Goal: Task Accomplishment & Management: Manage account settings

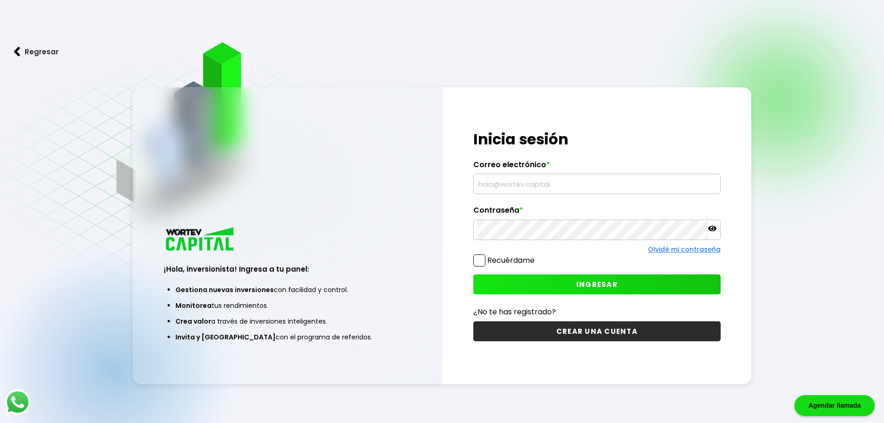
type input "[EMAIL_ADDRESS][DOMAIN_NAME]"
click at [581, 283] on span "INGRESAR" at bounding box center [596, 284] width 41 height 10
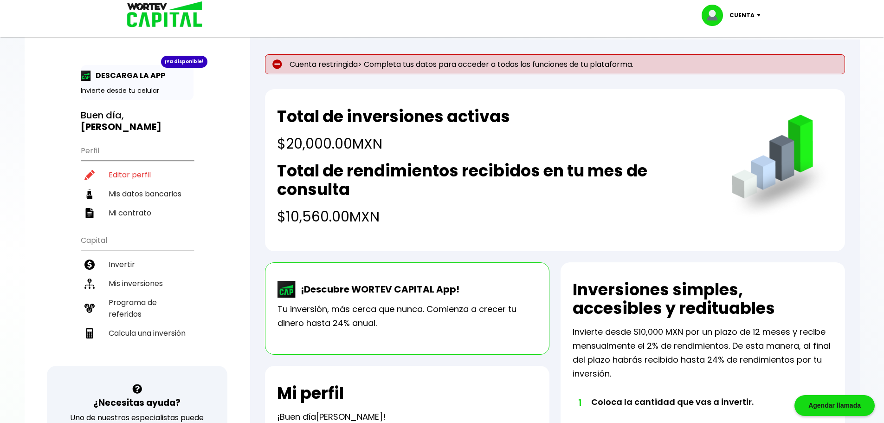
click at [493, 63] on p "Cuenta restringida> Completa tus datos para acceder a todas las funciones de tu…" at bounding box center [555, 64] width 580 height 20
click at [131, 165] on li "Editar perfil" at bounding box center [137, 174] width 113 height 19
select select "Hombre"
select select "Bachillerato"
select select "MX"
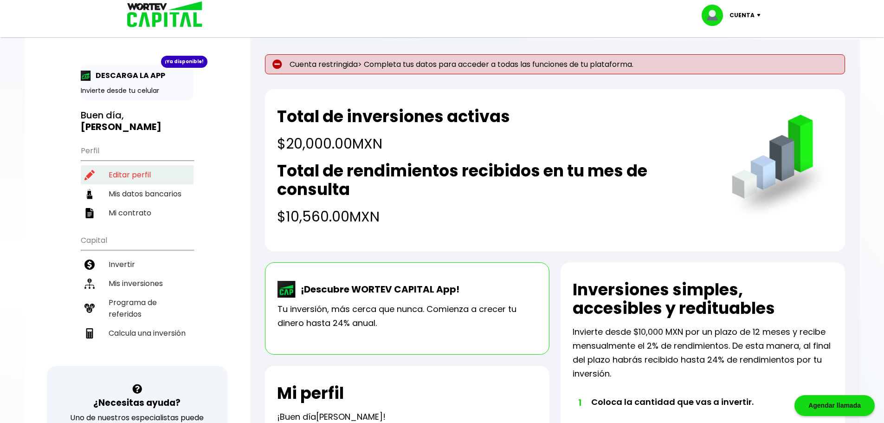
select select "BBVA Bancomer"
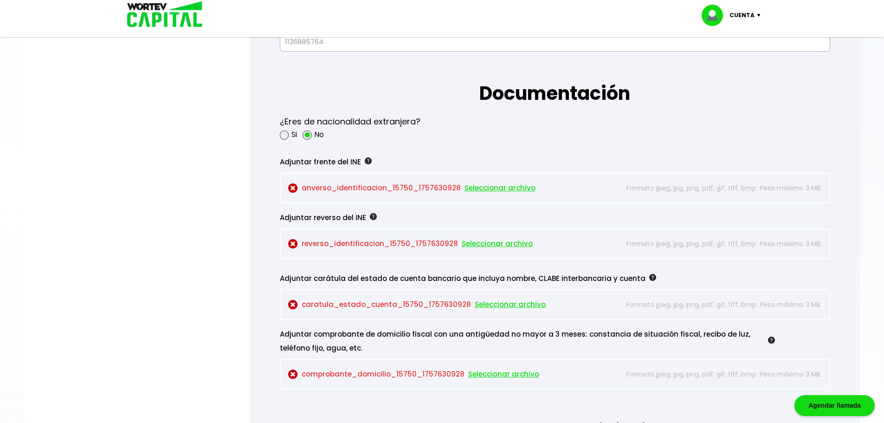
scroll to position [789, 0]
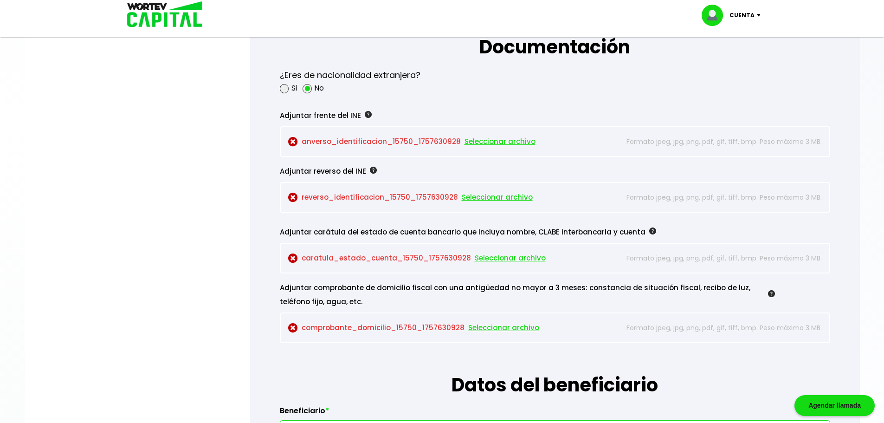
click at [492, 141] on span "Seleccionar archivo" at bounding box center [499, 142] width 71 height 14
click at [484, 197] on span "Seleccionar archivo" at bounding box center [497, 197] width 71 height 14
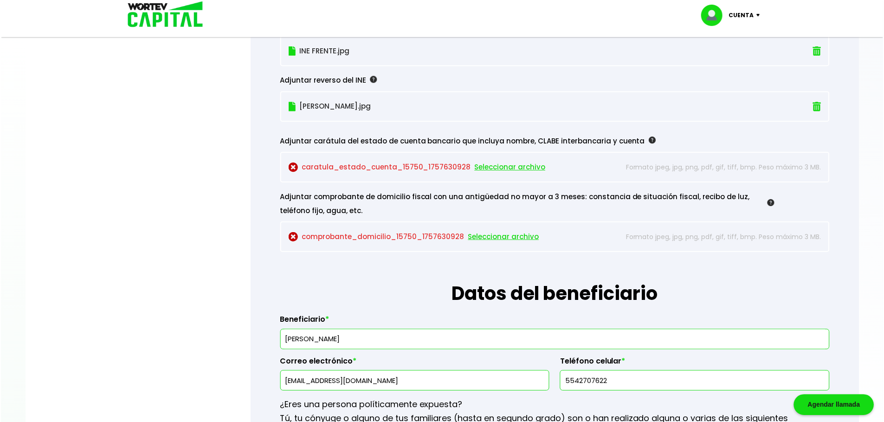
scroll to position [881, 0]
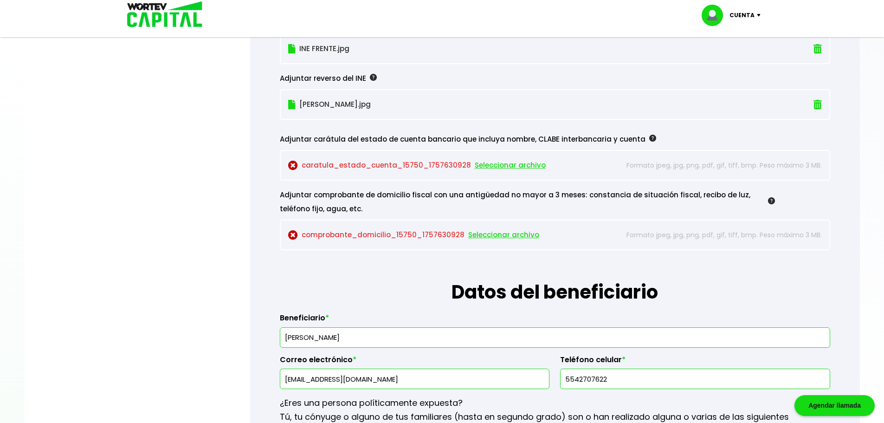
click at [494, 236] on span "Seleccionar archivo" at bounding box center [503, 235] width 71 height 14
click at [490, 233] on span "Seleccionar archivo" at bounding box center [503, 235] width 71 height 14
click at [489, 233] on span "Seleccionar archivo" at bounding box center [503, 235] width 71 height 14
click at [492, 235] on span "Seleccionar archivo" at bounding box center [503, 235] width 71 height 14
click at [490, 233] on span "Seleccionar archivo" at bounding box center [503, 235] width 71 height 14
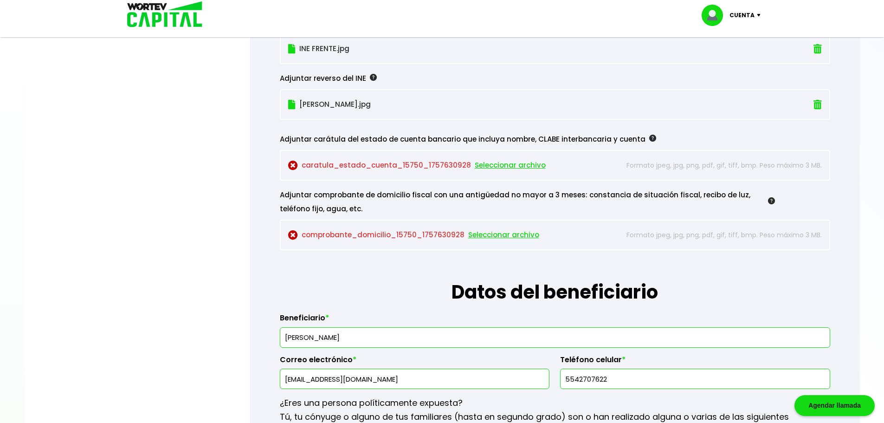
click at [509, 232] on span "Seleccionar archivo" at bounding box center [503, 235] width 71 height 14
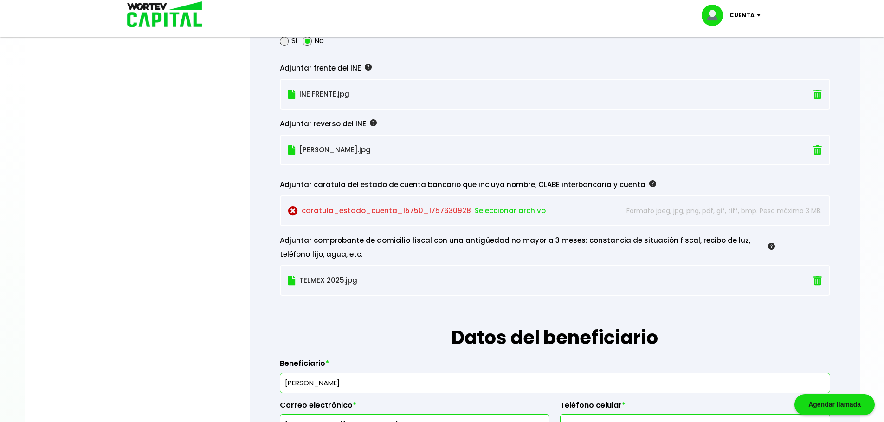
scroll to position [835, 0]
click at [496, 212] on span "Seleccionar archivo" at bounding box center [510, 212] width 71 height 14
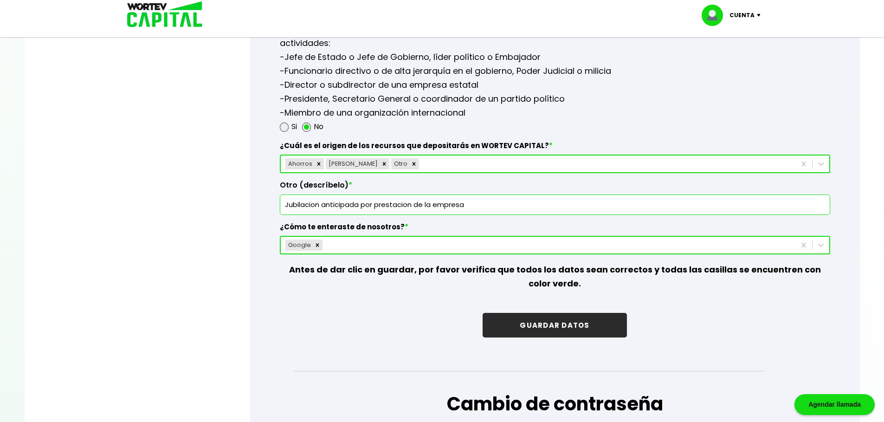
scroll to position [1257, 0]
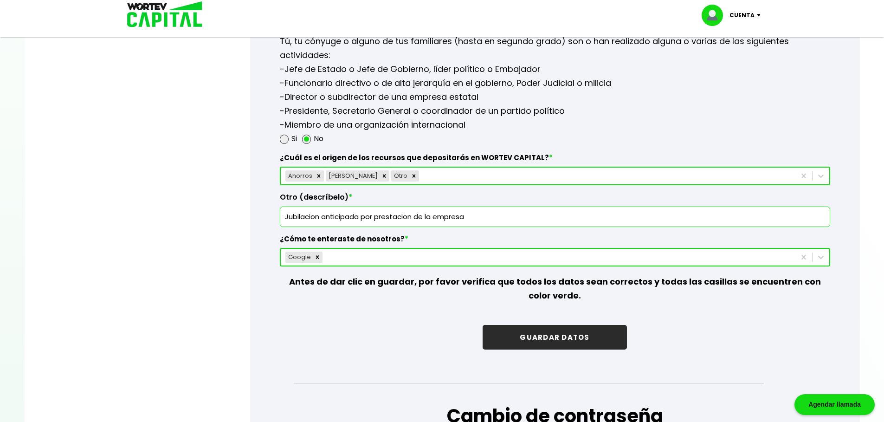
click at [553, 336] on button "GUARDAR DATOS" at bounding box center [554, 337] width 144 height 25
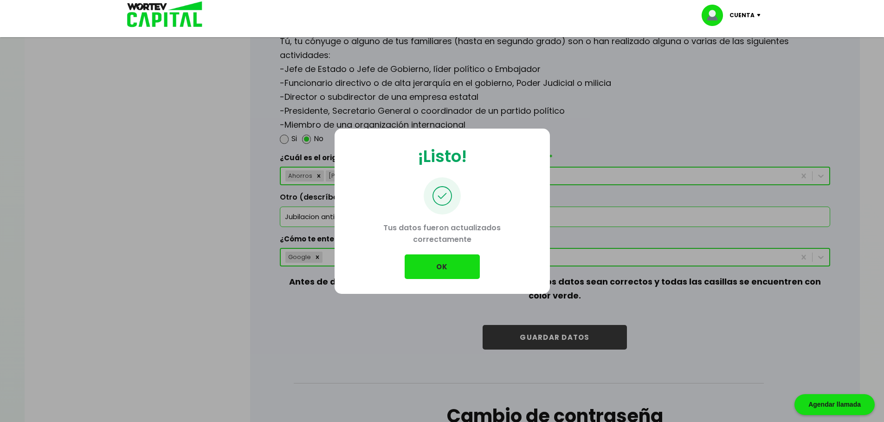
click at [435, 269] on button "OK" at bounding box center [442, 266] width 75 height 25
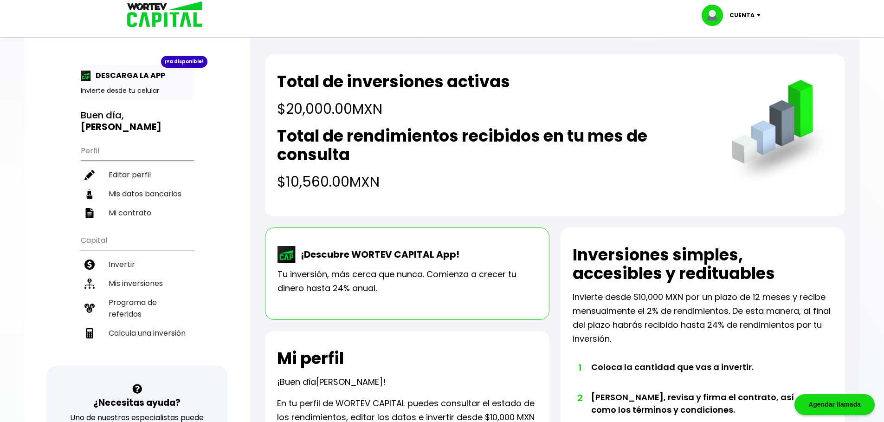
click at [753, 14] on p "Cuenta" at bounding box center [741, 15] width 25 height 14
click at [727, 60] on li "Cerrar sesión" at bounding box center [732, 61] width 74 height 19
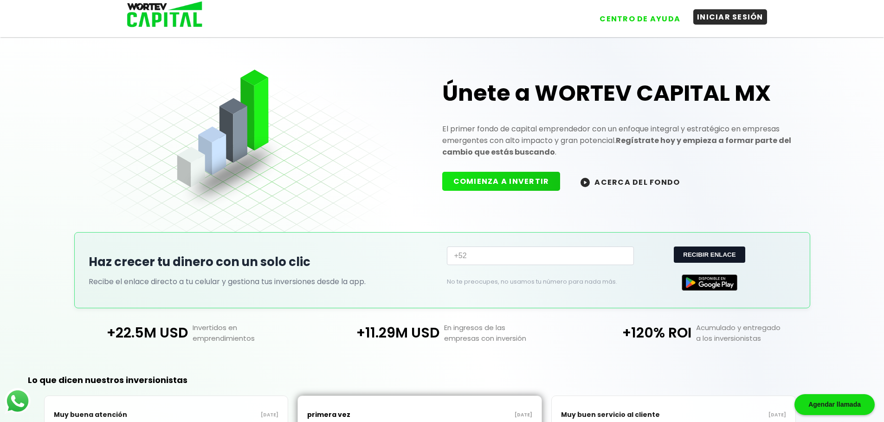
click at [732, 13] on button "INICIAR SESIÓN" at bounding box center [730, 16] width 74 height 15
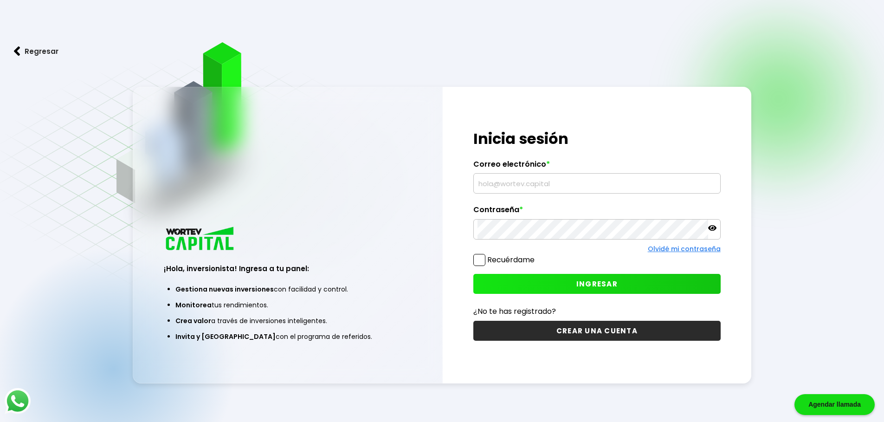
type input "[EMAIL_ADDRESS][DOMAIN_NAME]"
